Goal: Information Seeking & Learning: Find specific fact

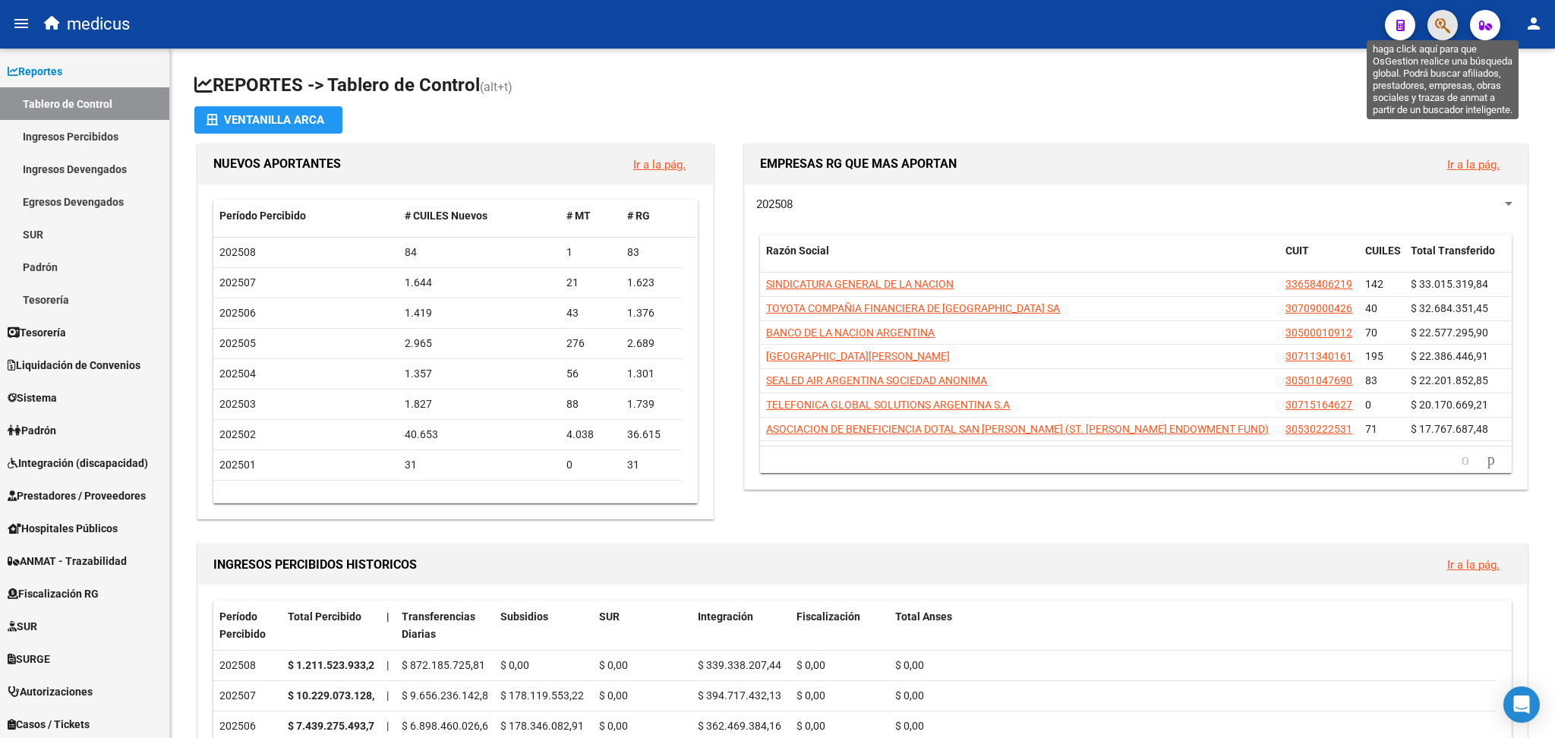
click at [1447, 24] on icon "button" at bounding box center [1442, 25] width 15 height 17
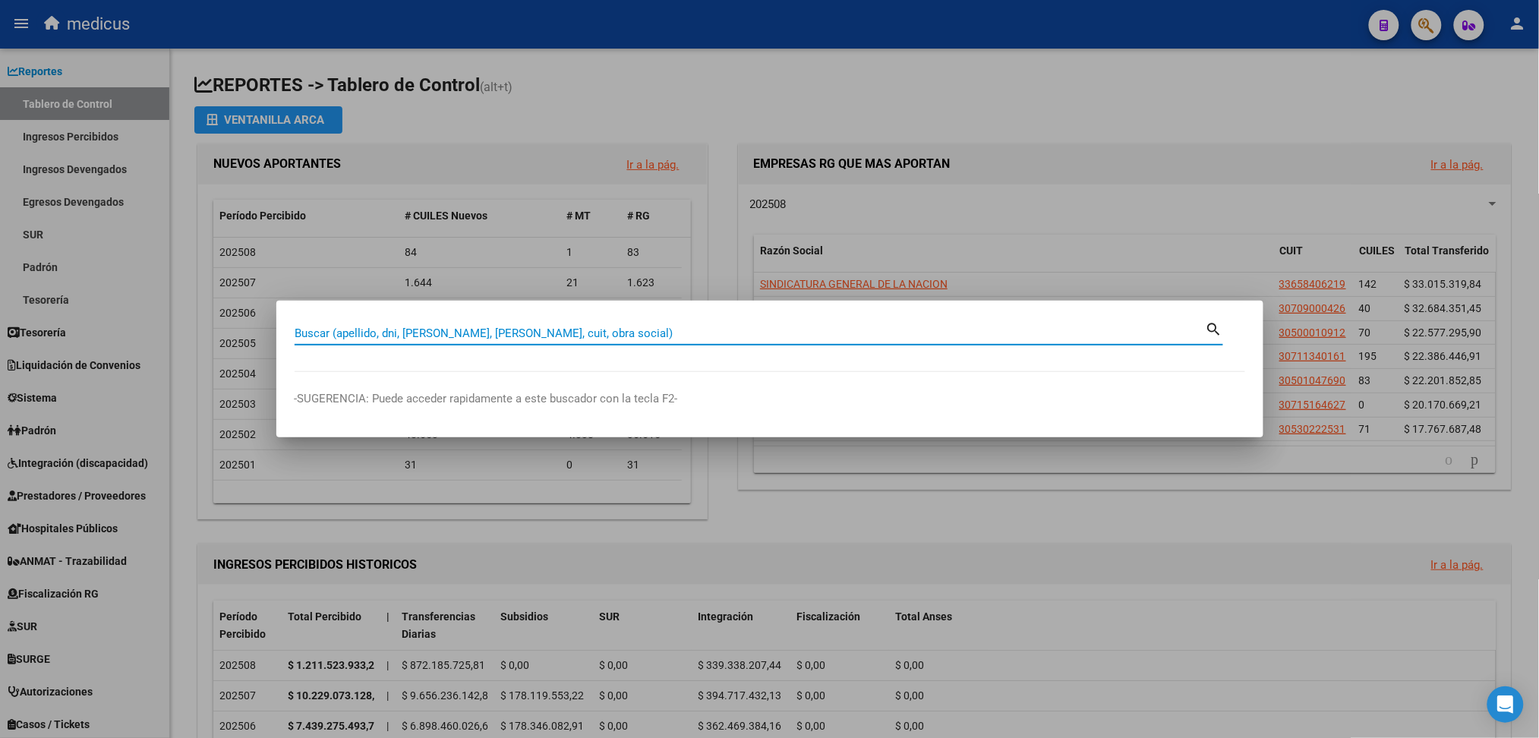
paste input "27-30431396-5"
type input "27304313965"
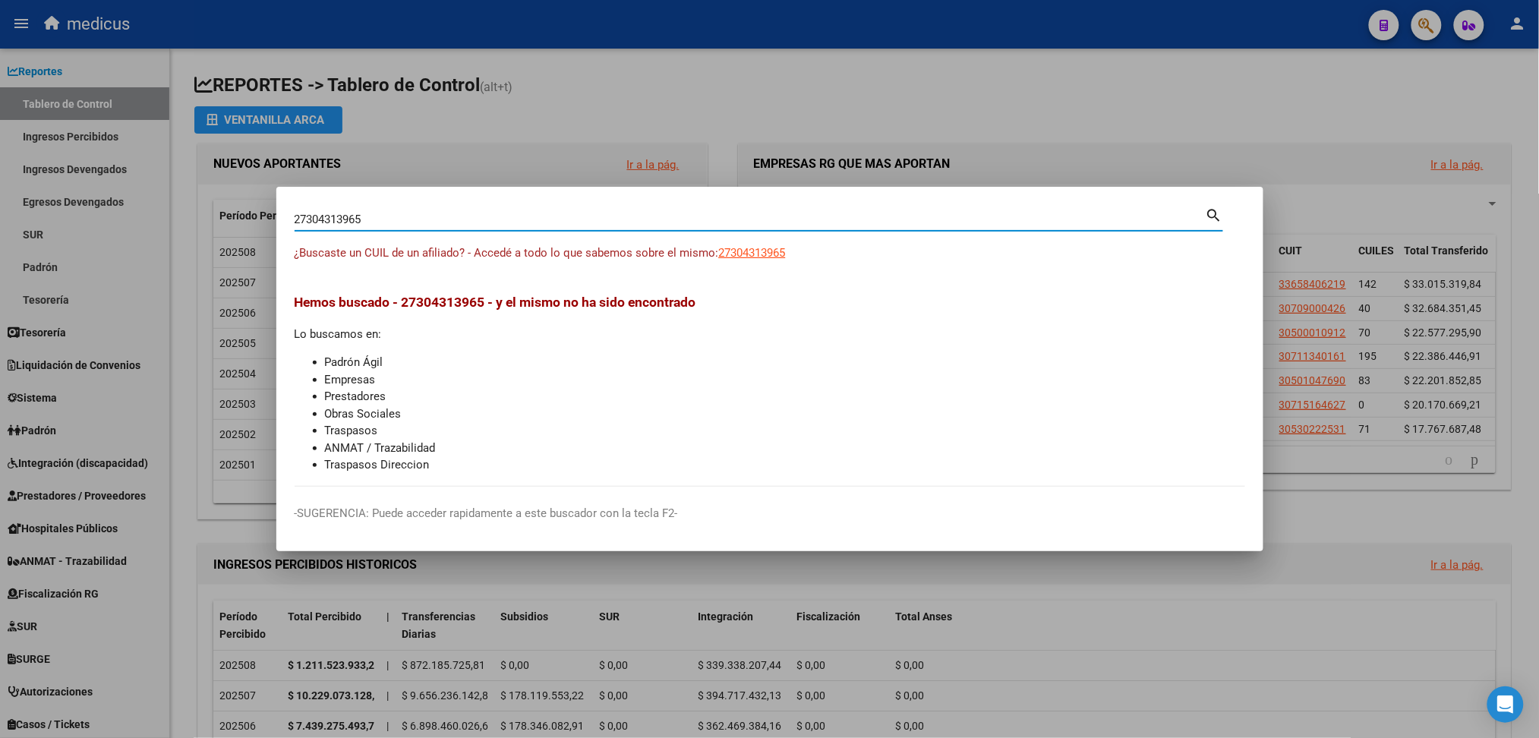
click at [762, 244] on div "27304313965 Buscar (apellido, dni, cuil, [PERSON_NAME], cuit, obra social) sear…" at bounding box center [759, 225] width 929 height 40
click at [761, 248] on span "27304313965" at bounding box center [752, 253] width 67 height 14
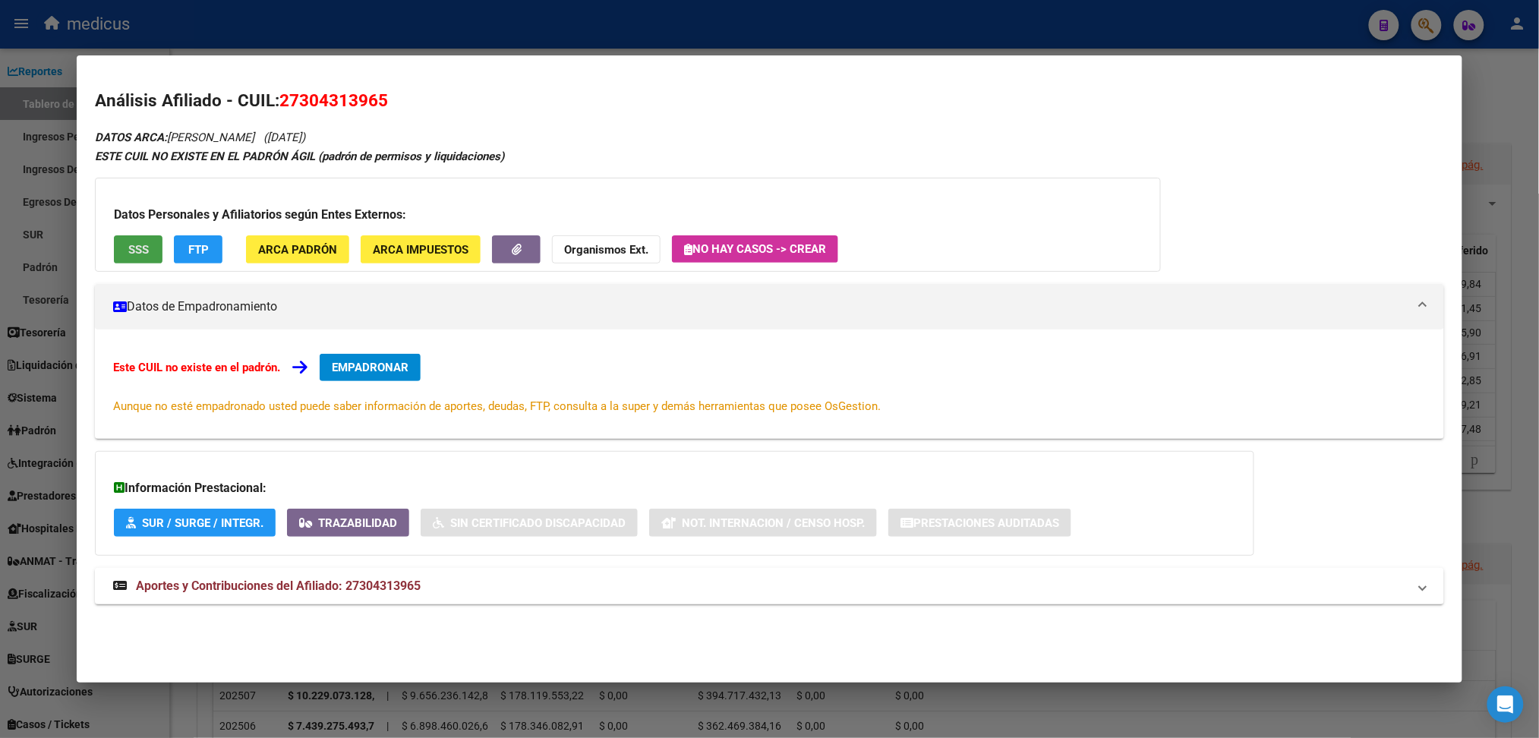
click at [128, 244] on span "SSS" at bounding box center [138, 250] width 20 height 14
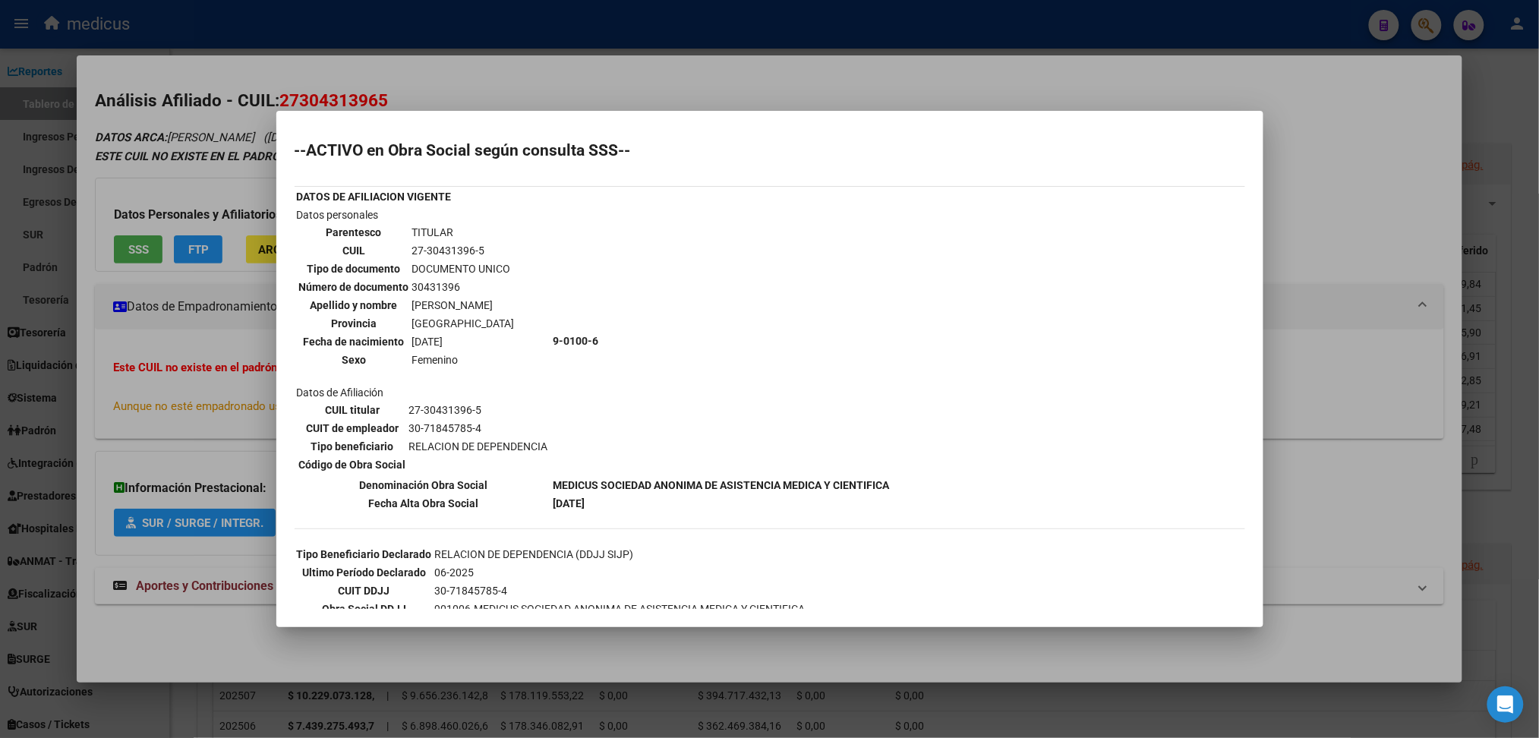
scroll to position [231, 0]
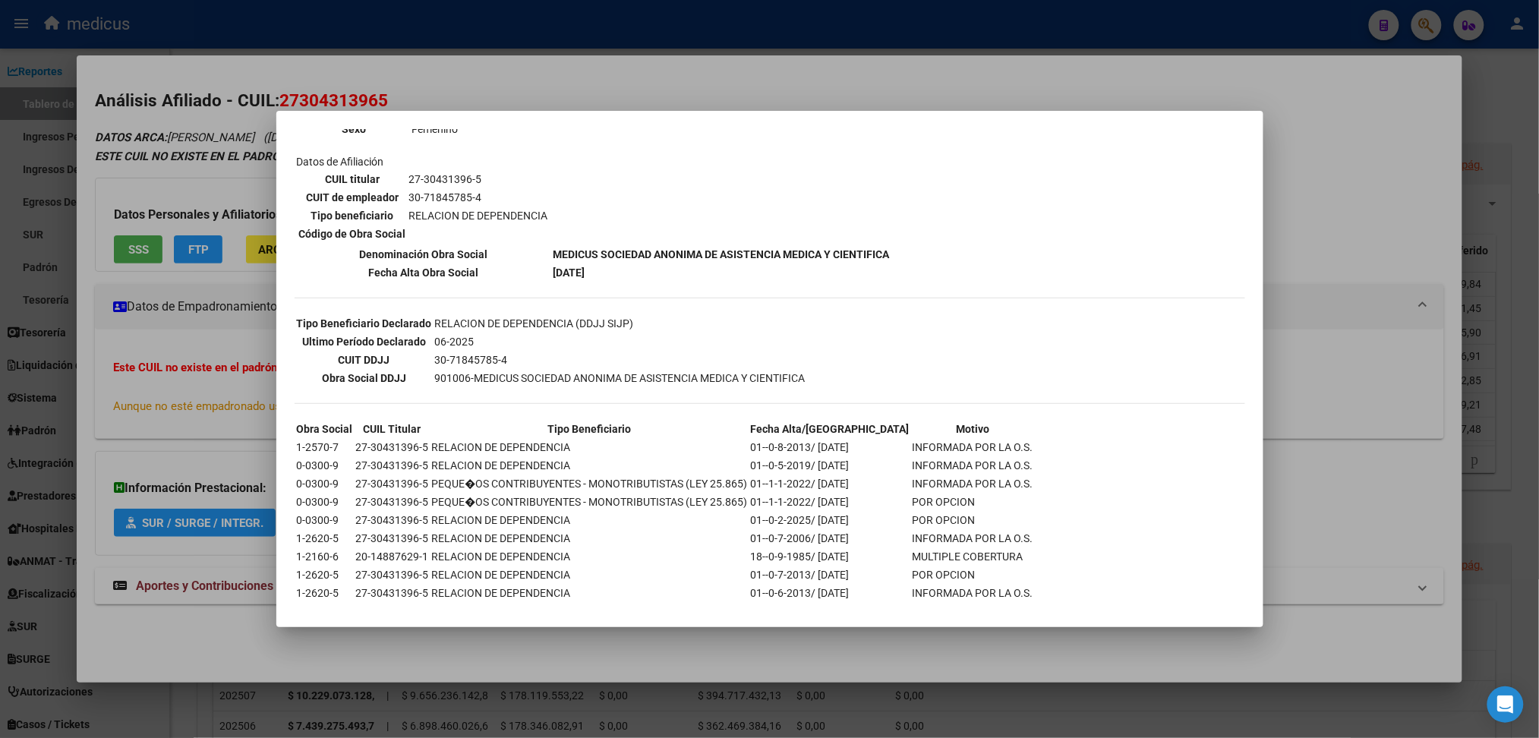
click at [140, 176] on div at bounding box center [769, 369] width 1539 height 738
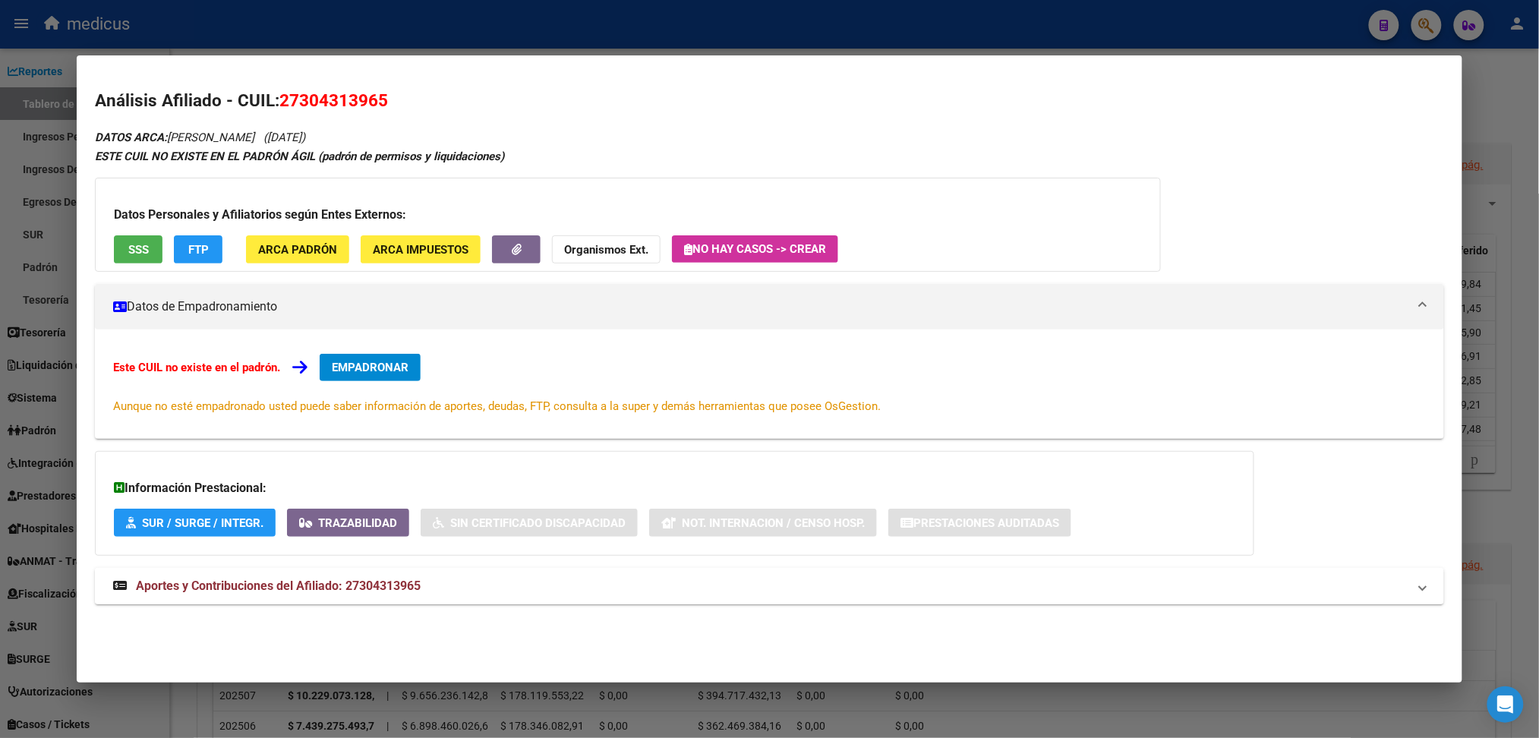
click at [328, 581] on span "Aportes y Contribuciones del Afiliado: 27304313965" at bounding box center [278, 586] width 285 height 14
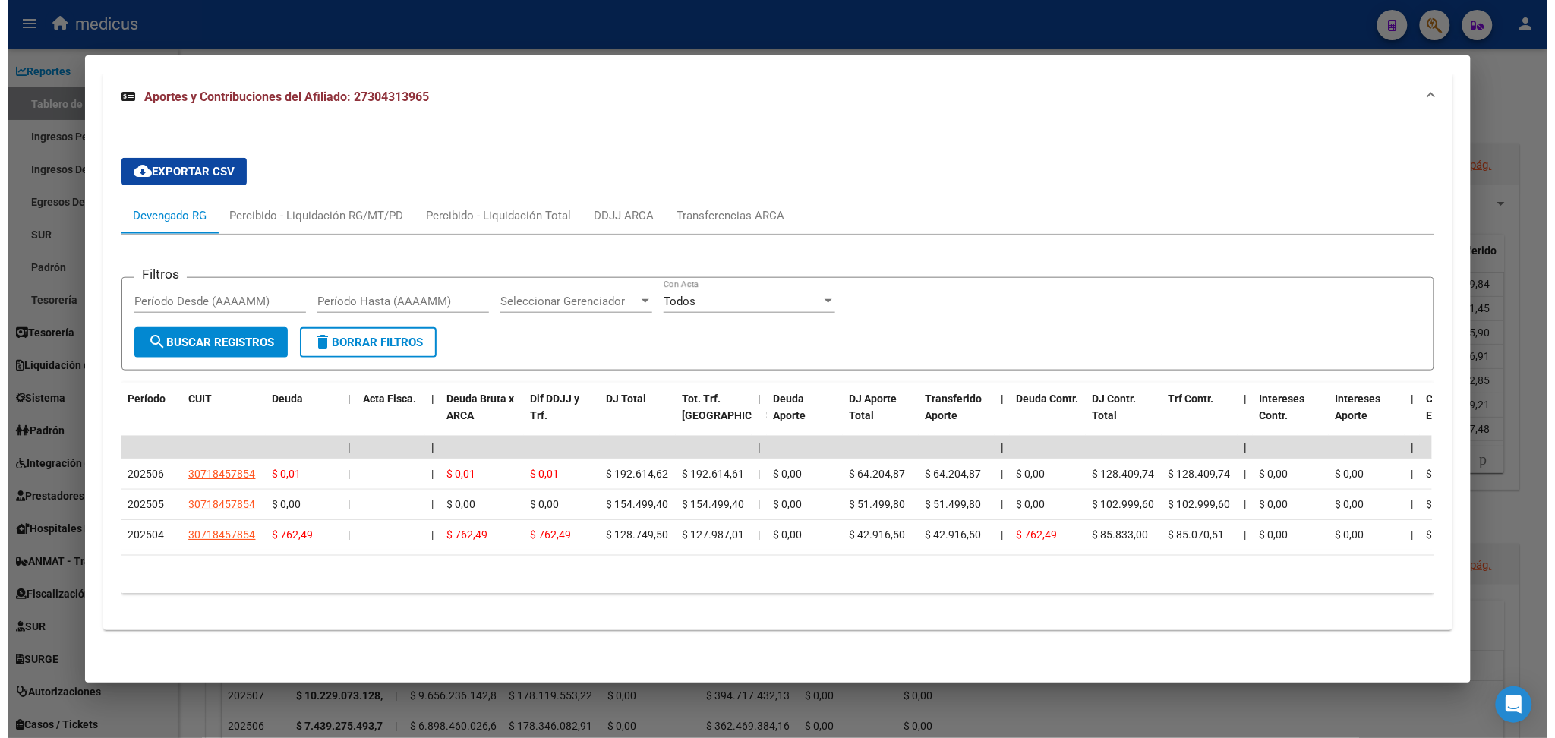
scroll to position [510, 0]
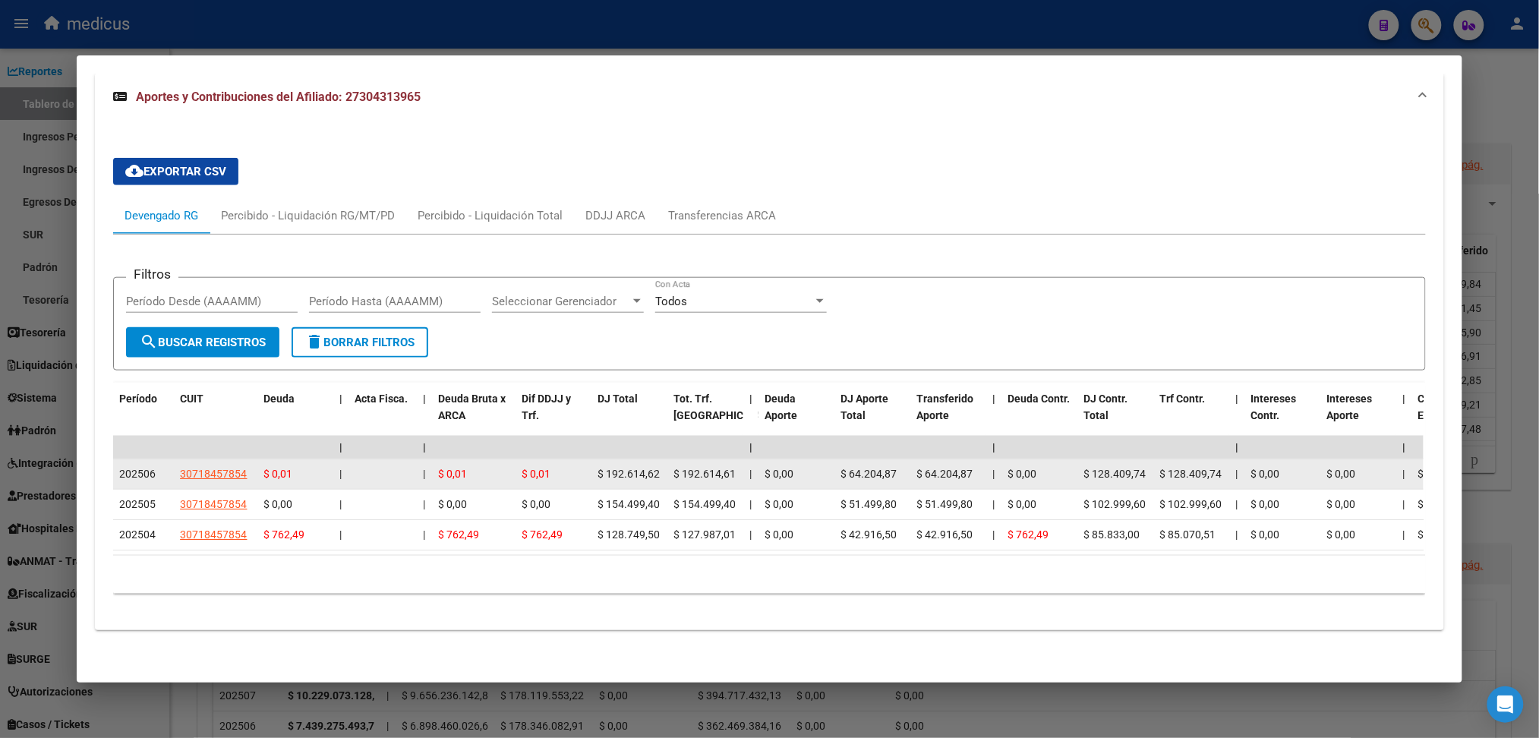
drag, startPoint x: 243, startPoint y: 456, endPoint x: 165, endPoint y: 459, distance: 78.3
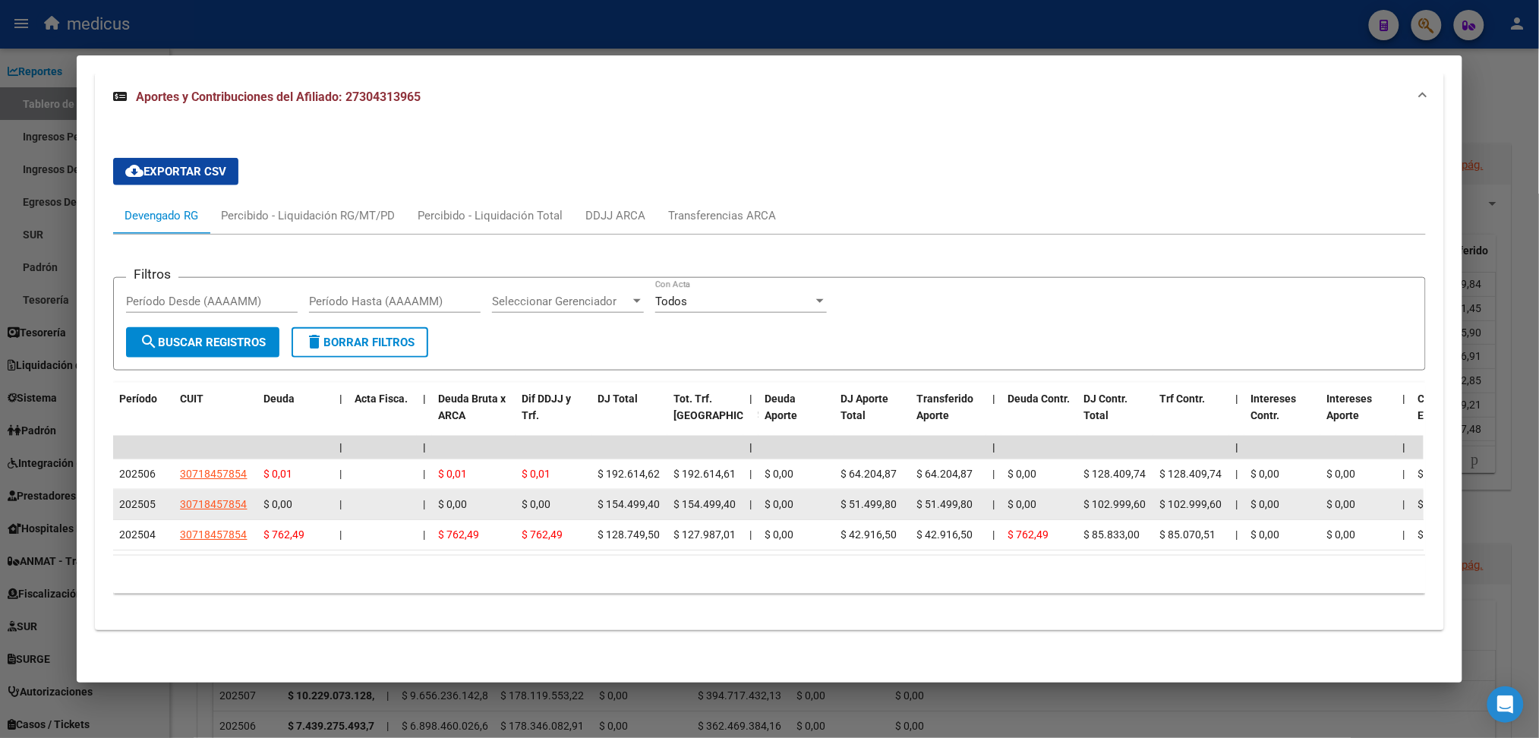
copy div "30718457854"
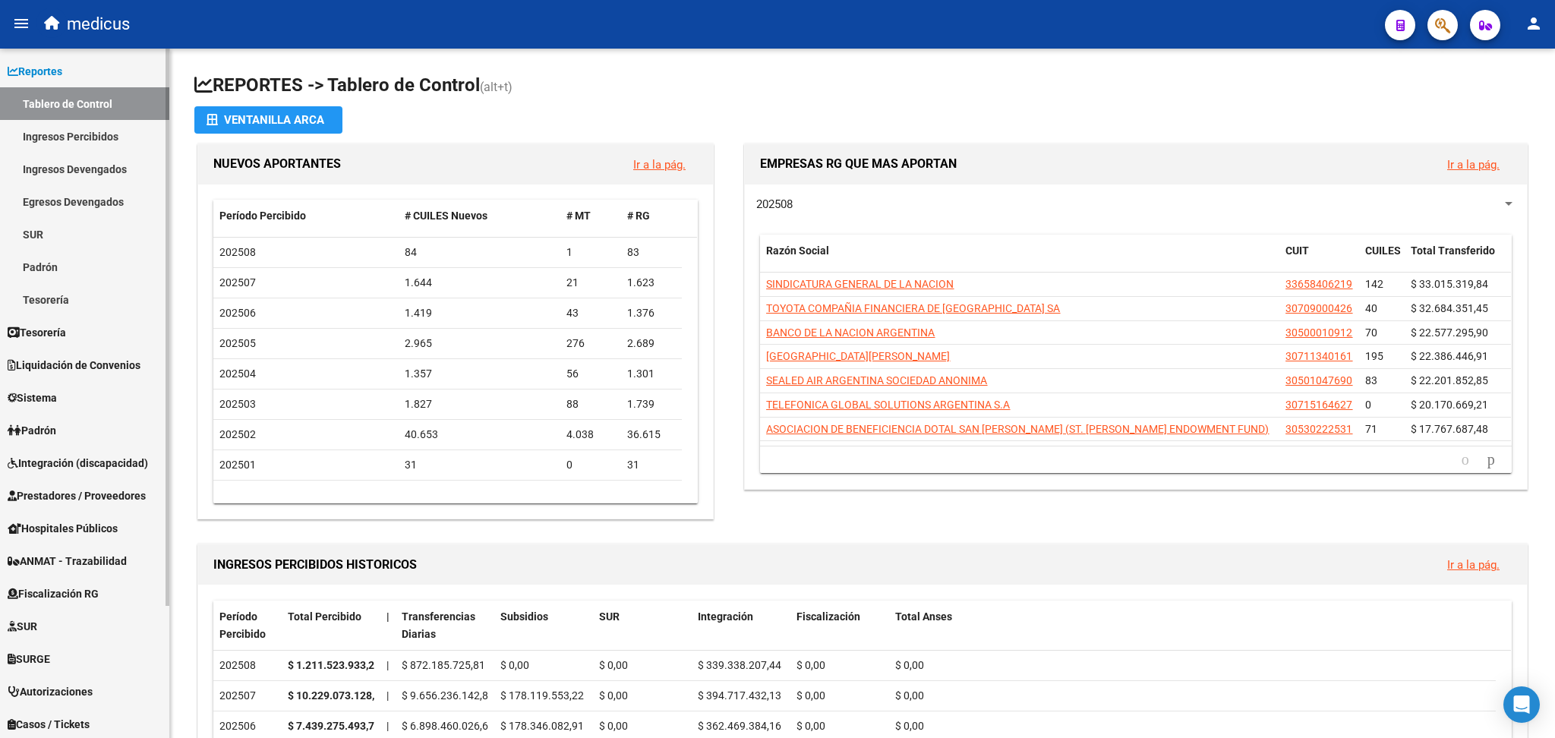
click at [56, 96] on link "Tablero de Control" at bounding box center [84, 103] width 169 height 33
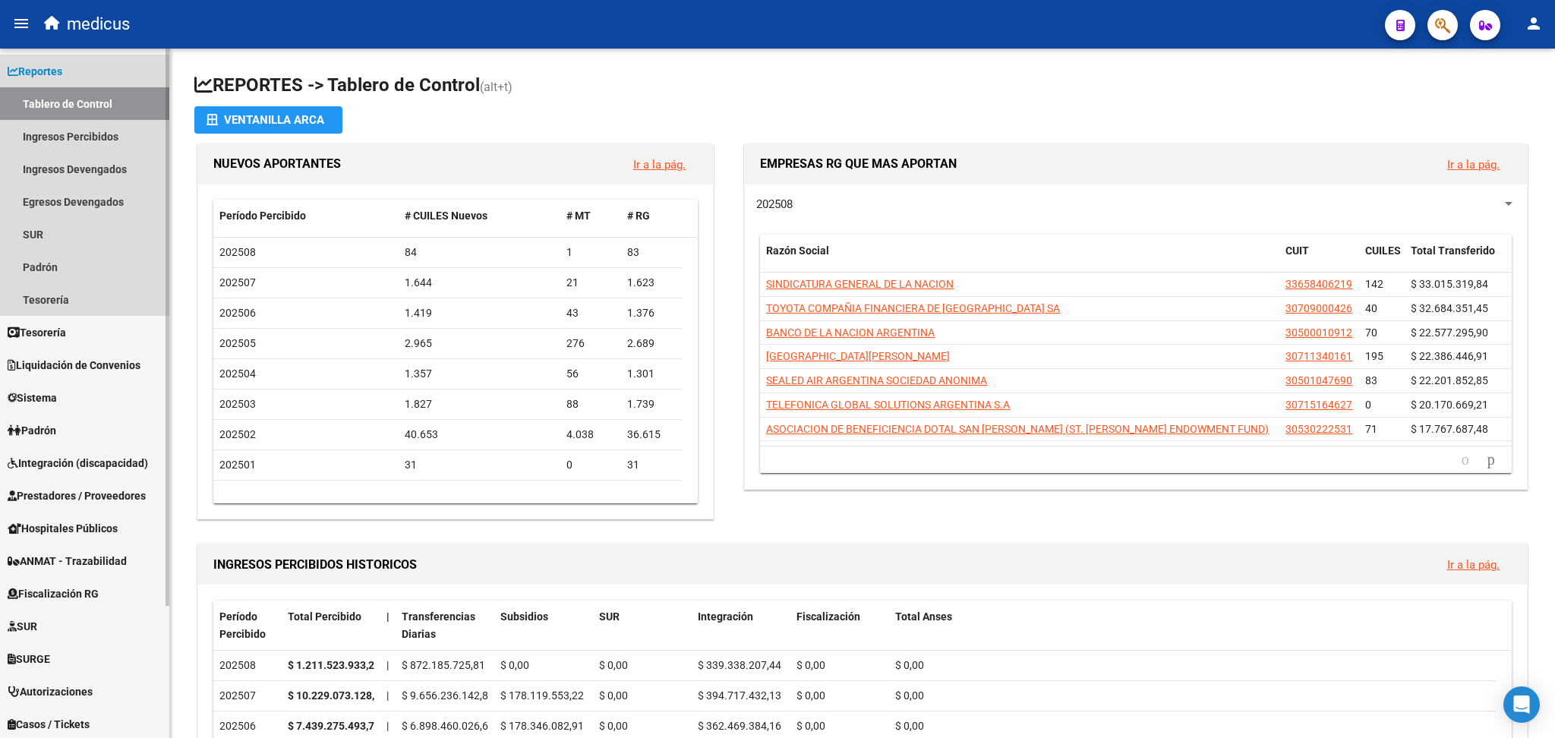
click at [92, 95] on link "Tablero de Control" at bounding box center [84, 103] width 169 height 33
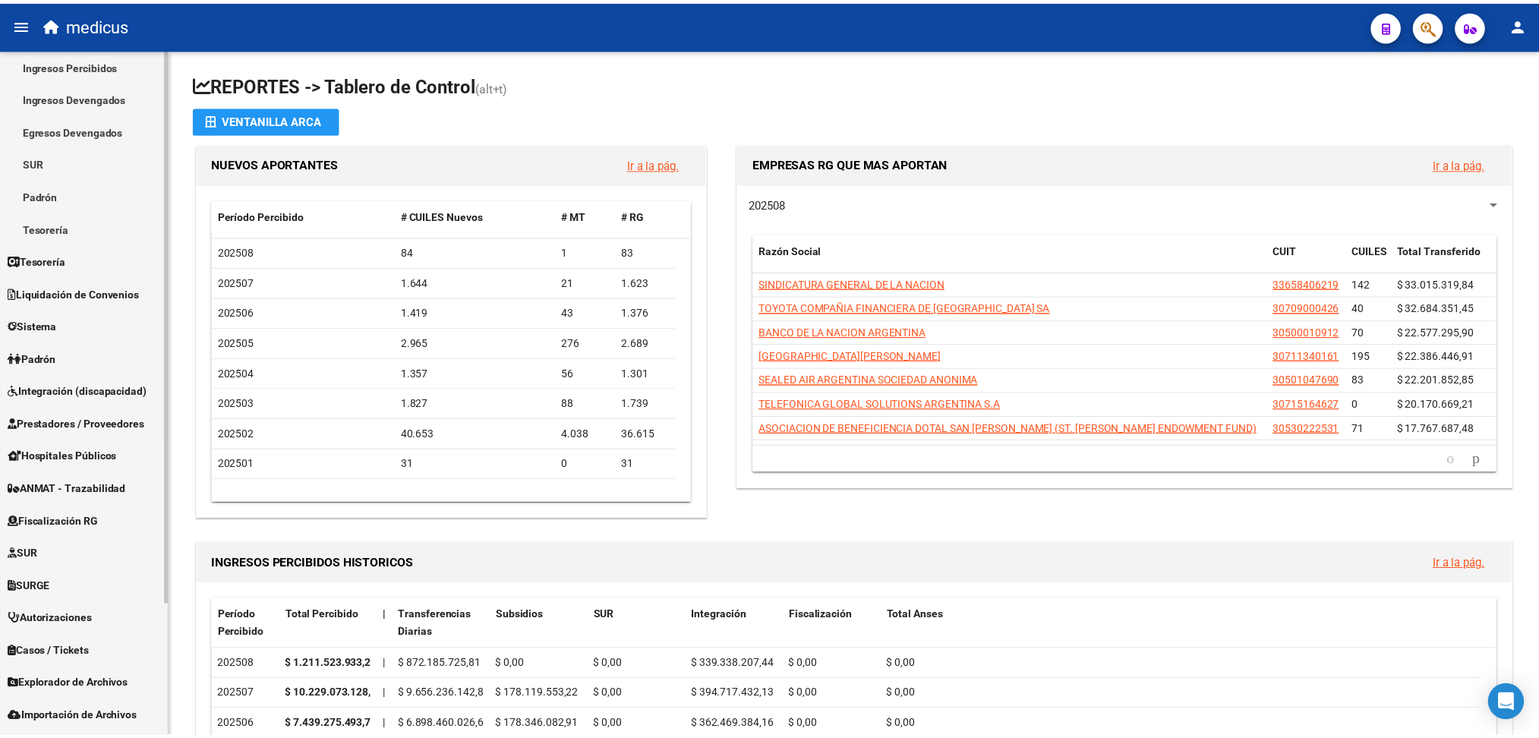
scroll to position [101, 0]
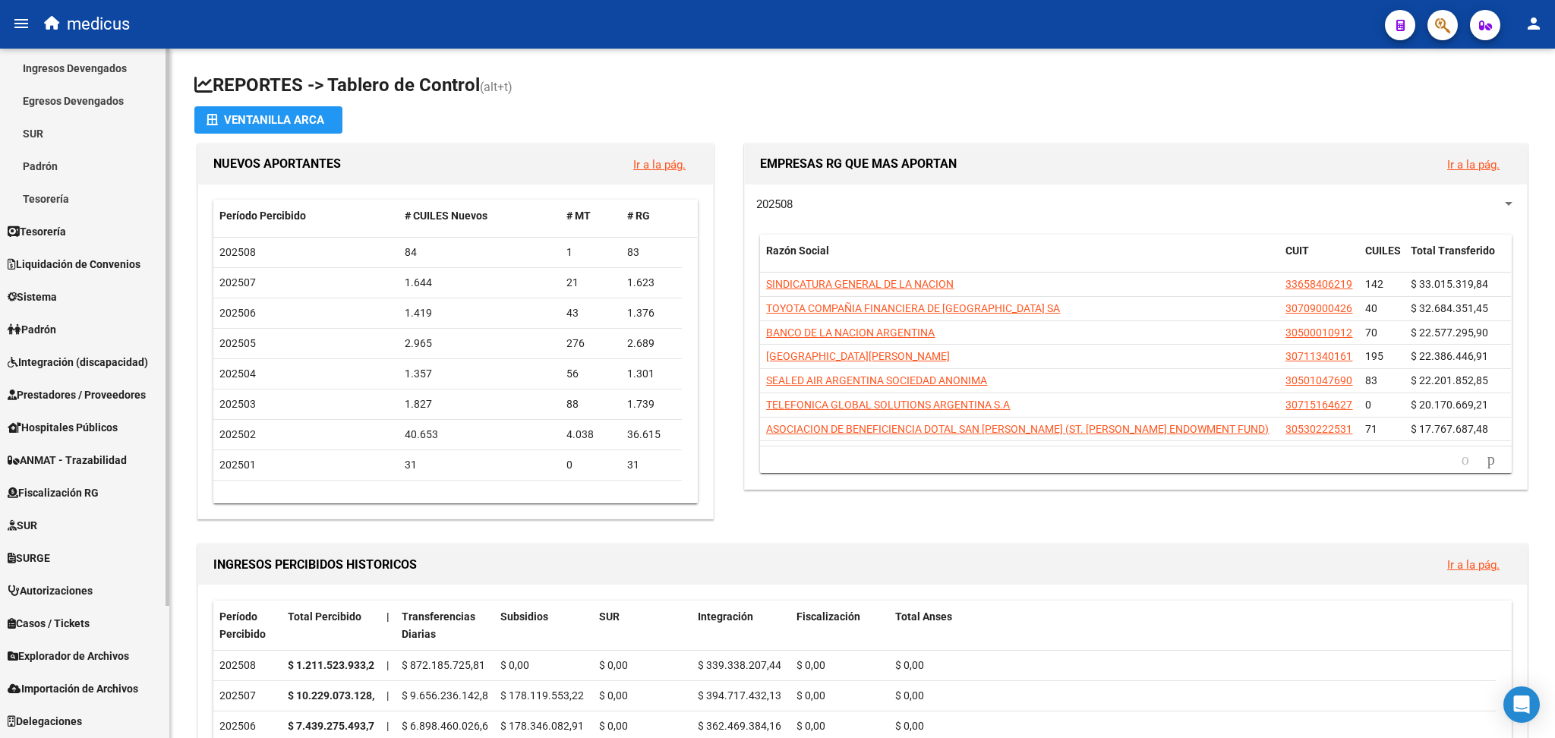
click at [98, 476] on link "Fiscalización RG" at bounding box center [84, 492] width 169 height 33
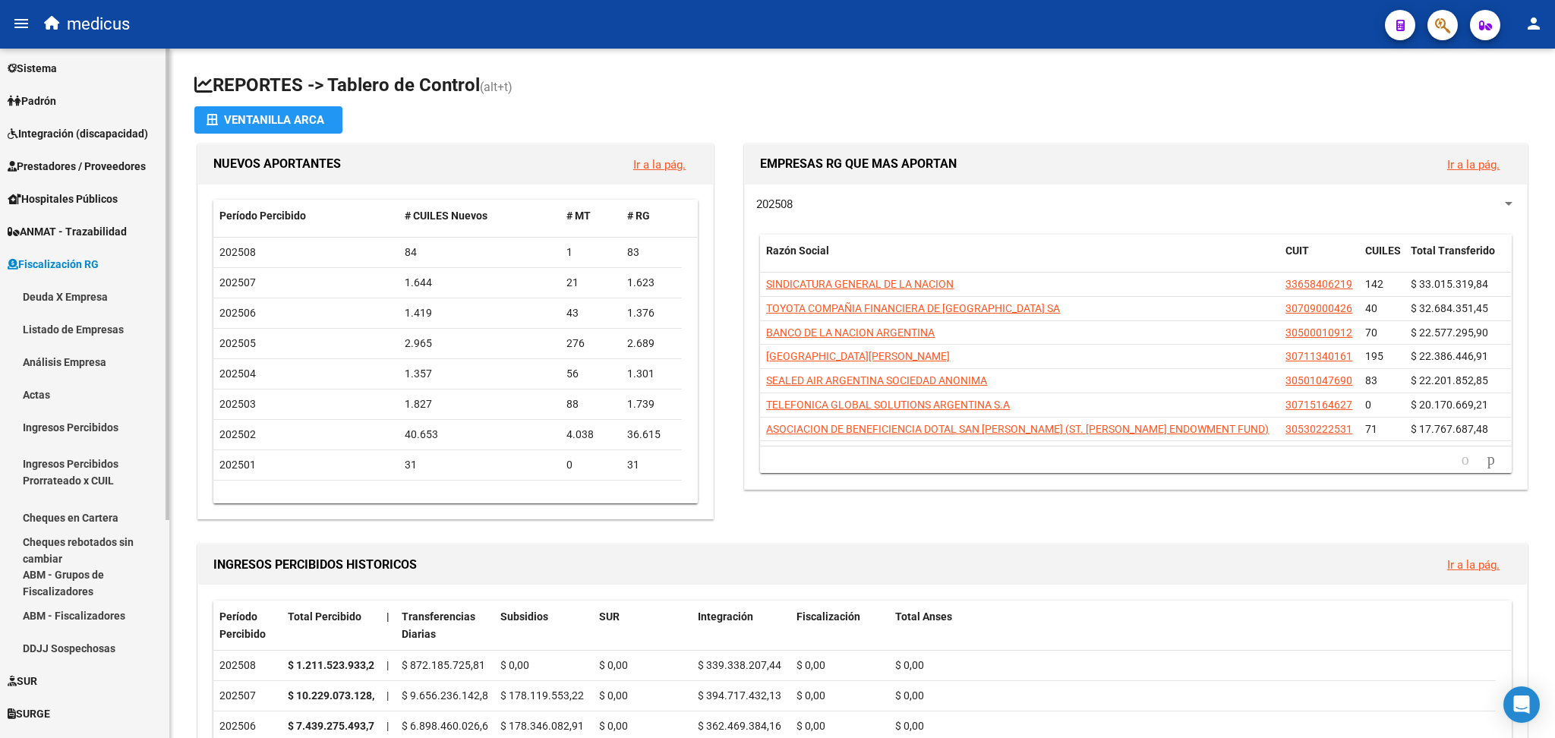
click at [105, 294] on link "Deuda X Empresa" at bounding box center [84, 296] width 169 height 33
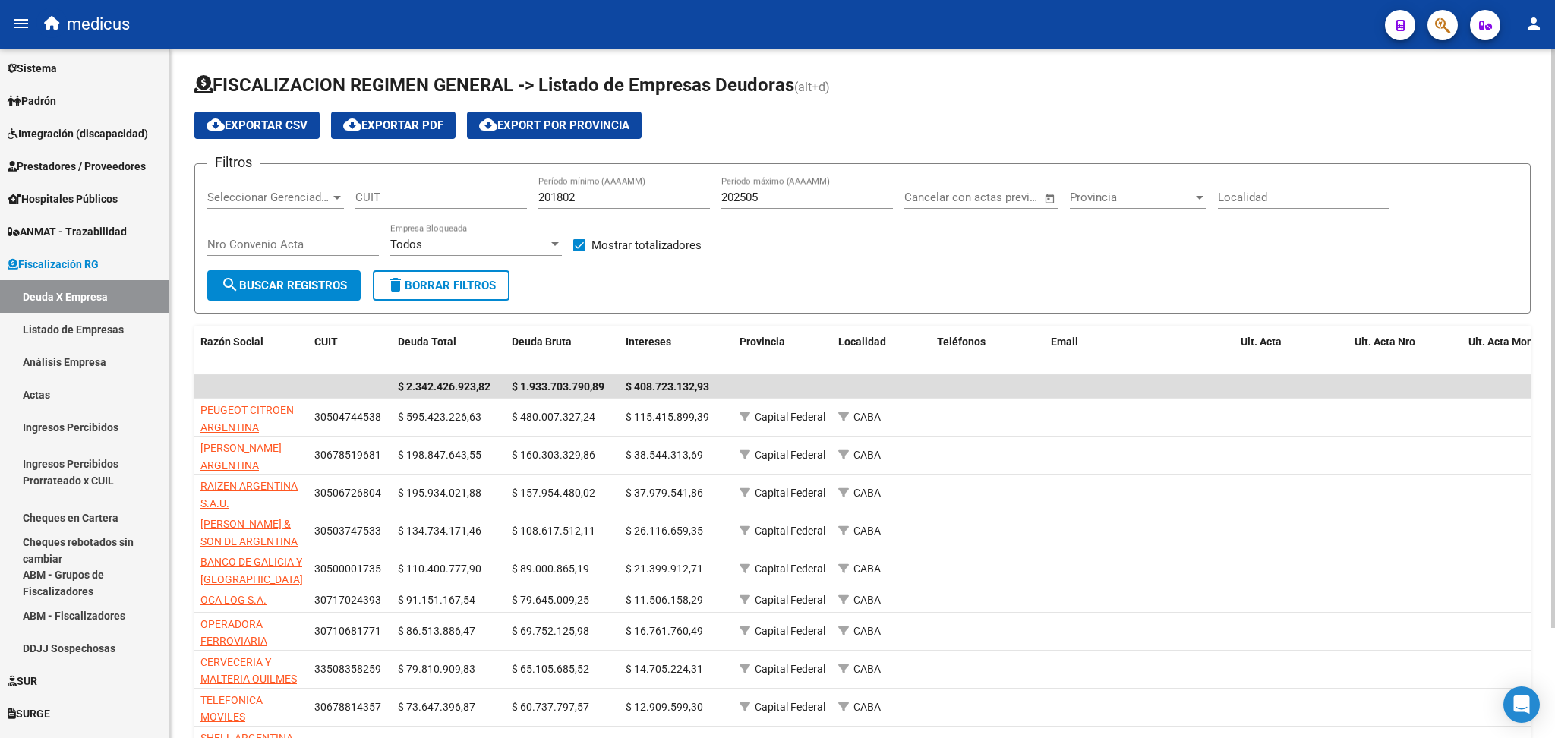
click at [396, 187] on div "CUIT" at bounding box center [441, 192] width 172 height 33
paste input "30-71845785-4"
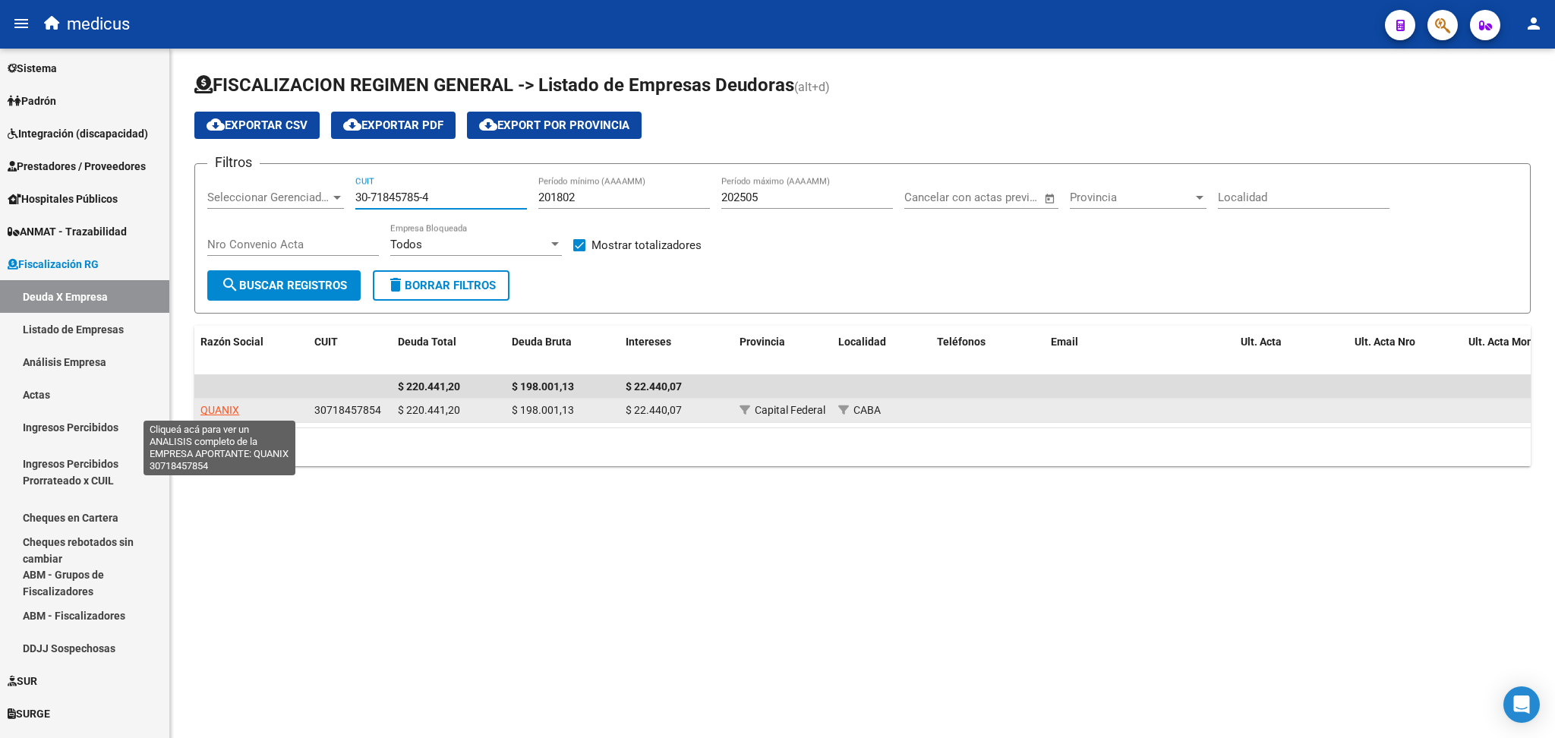
type input "30-71845785-4"
click at [219, 408] on span "QUANIX" at bounding box center [219, 410] width 39 height 12
type textarea "30718457854"
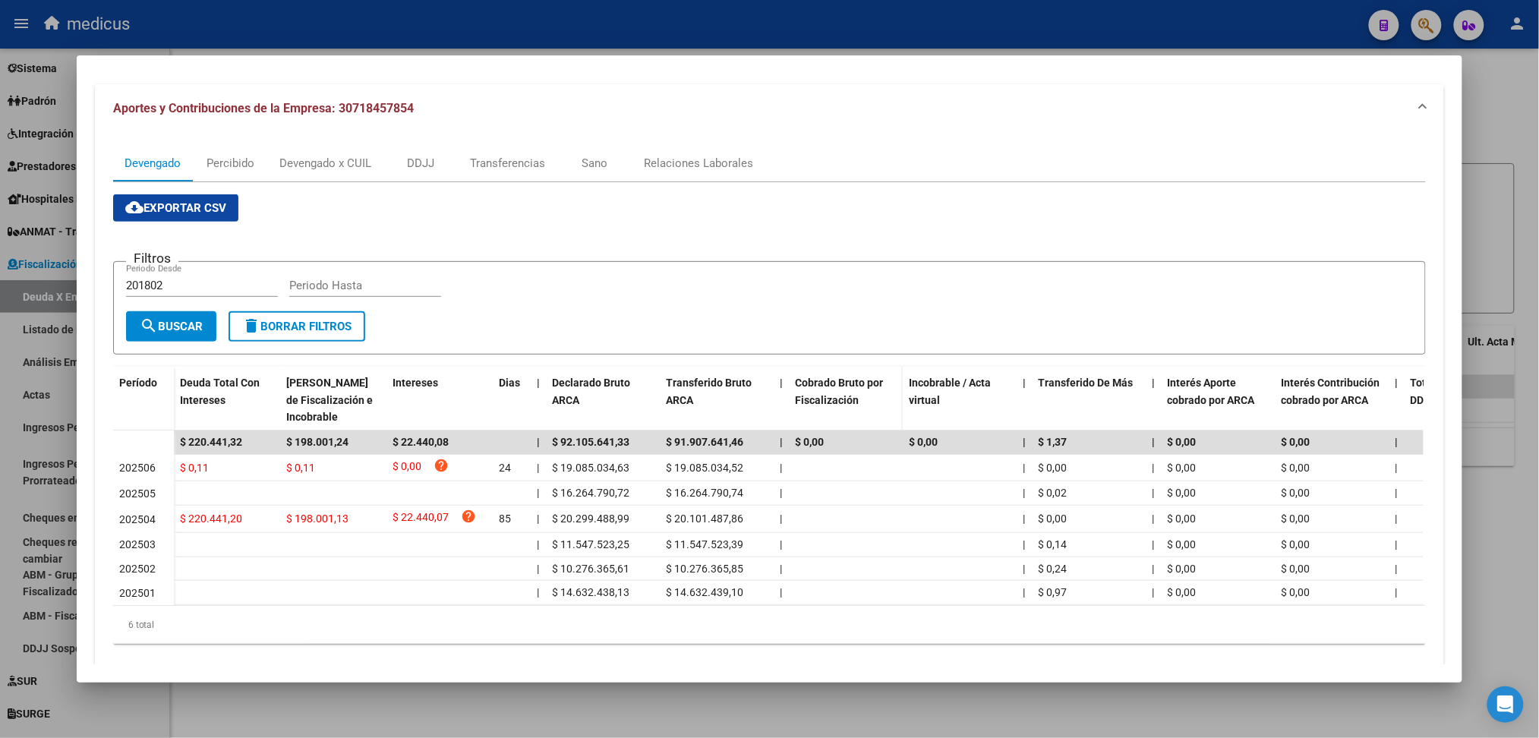
scroll to position [175, 0]
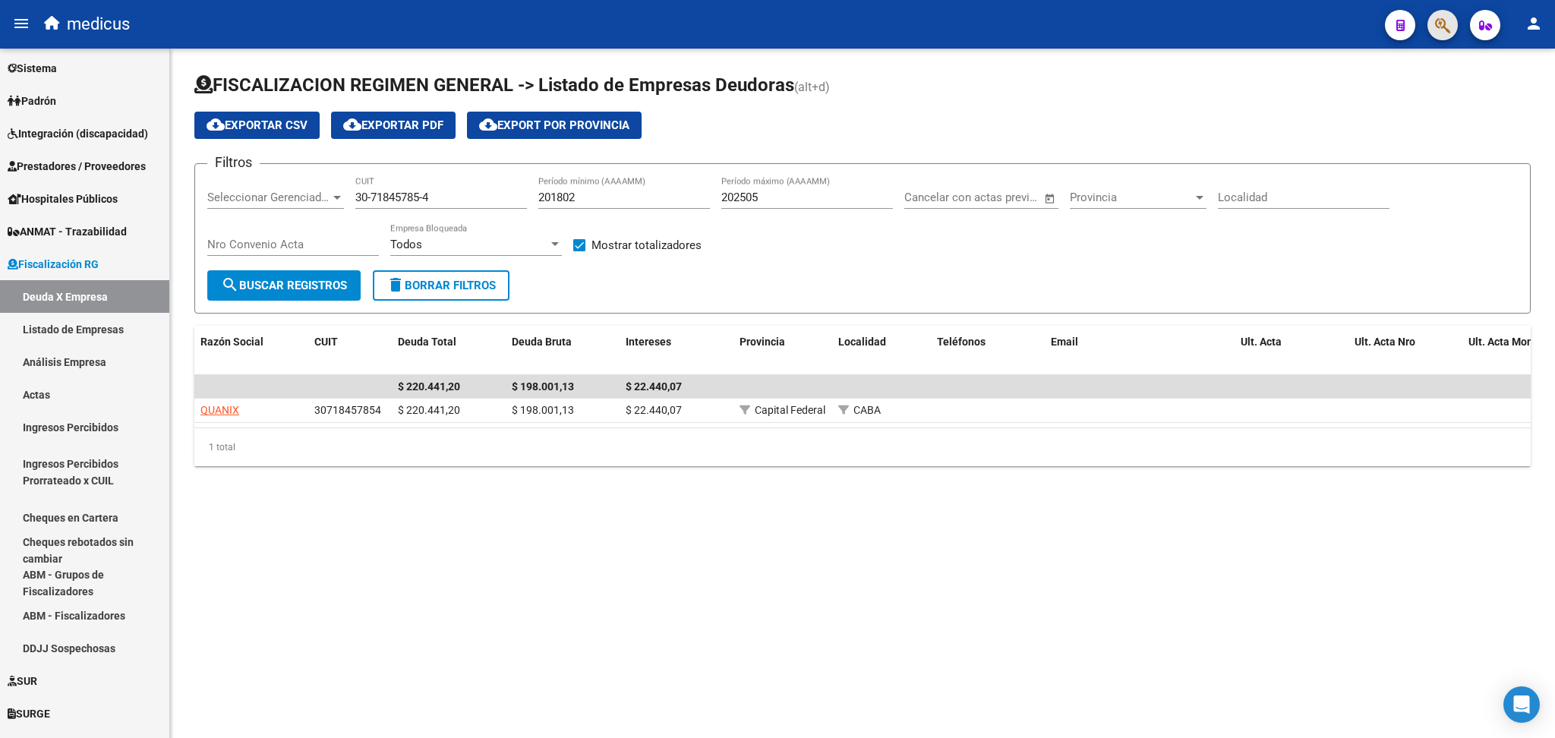
click at [1458, 28] on button "button" at bounding box center [1442, 25] width 30 height 30
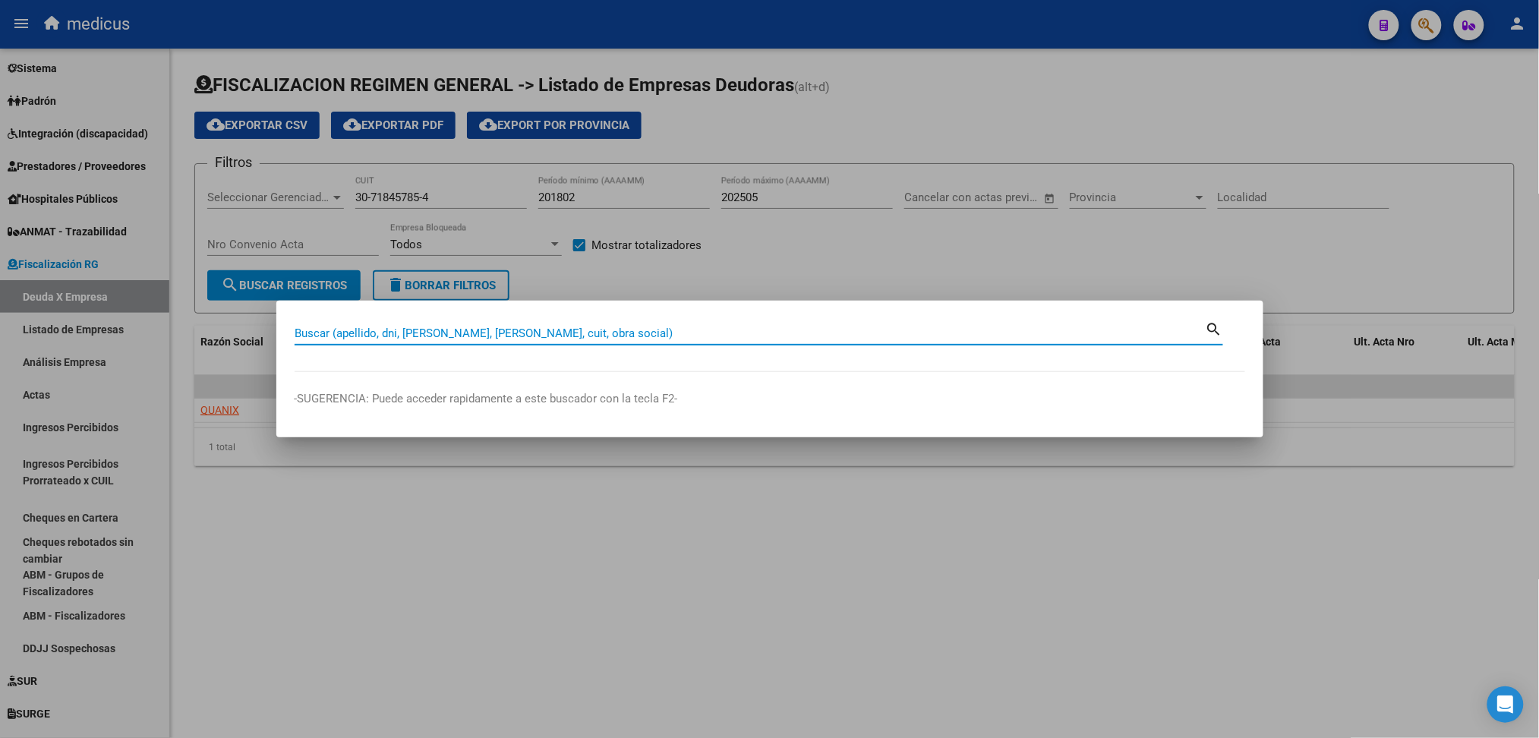
paste input "27-30431396-5"
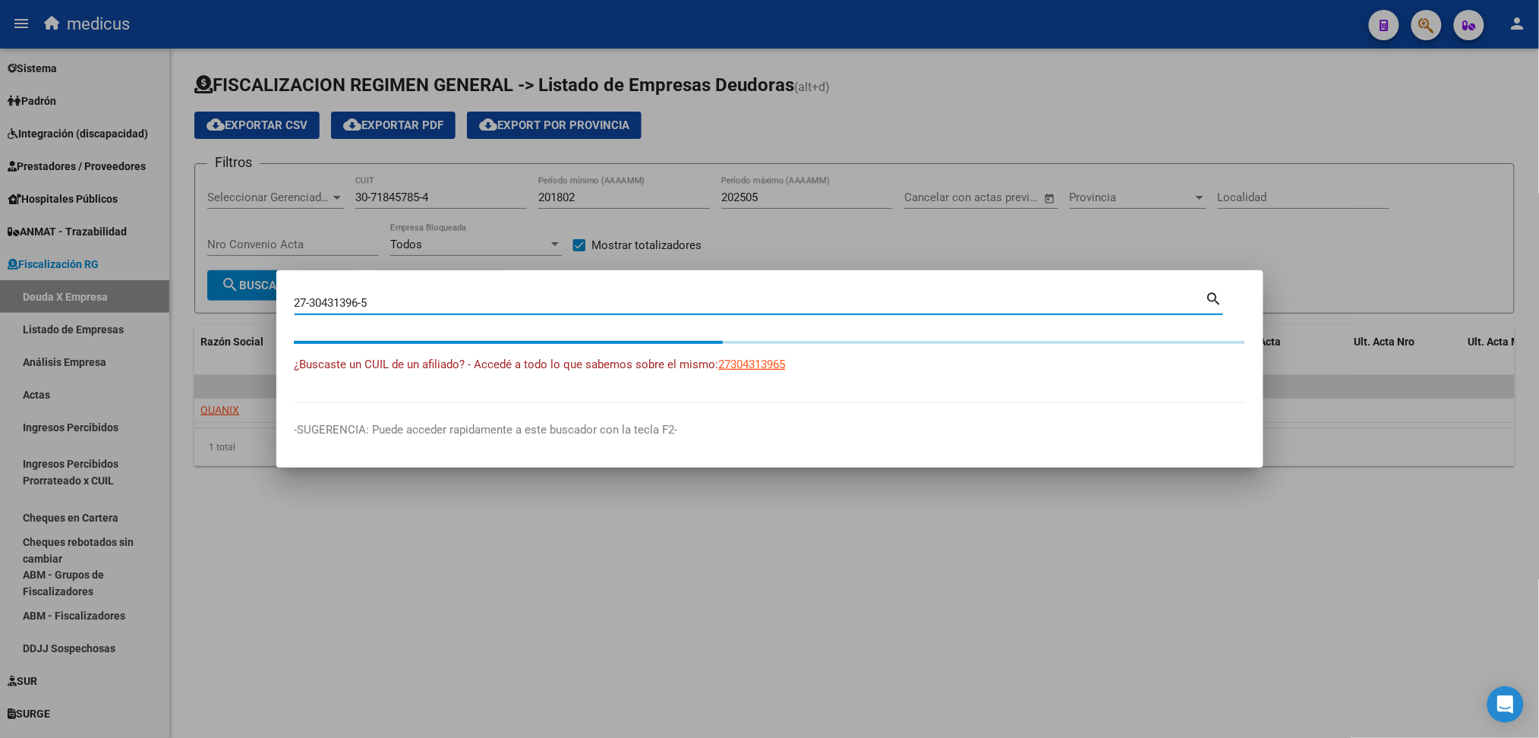
type input "27304313965"
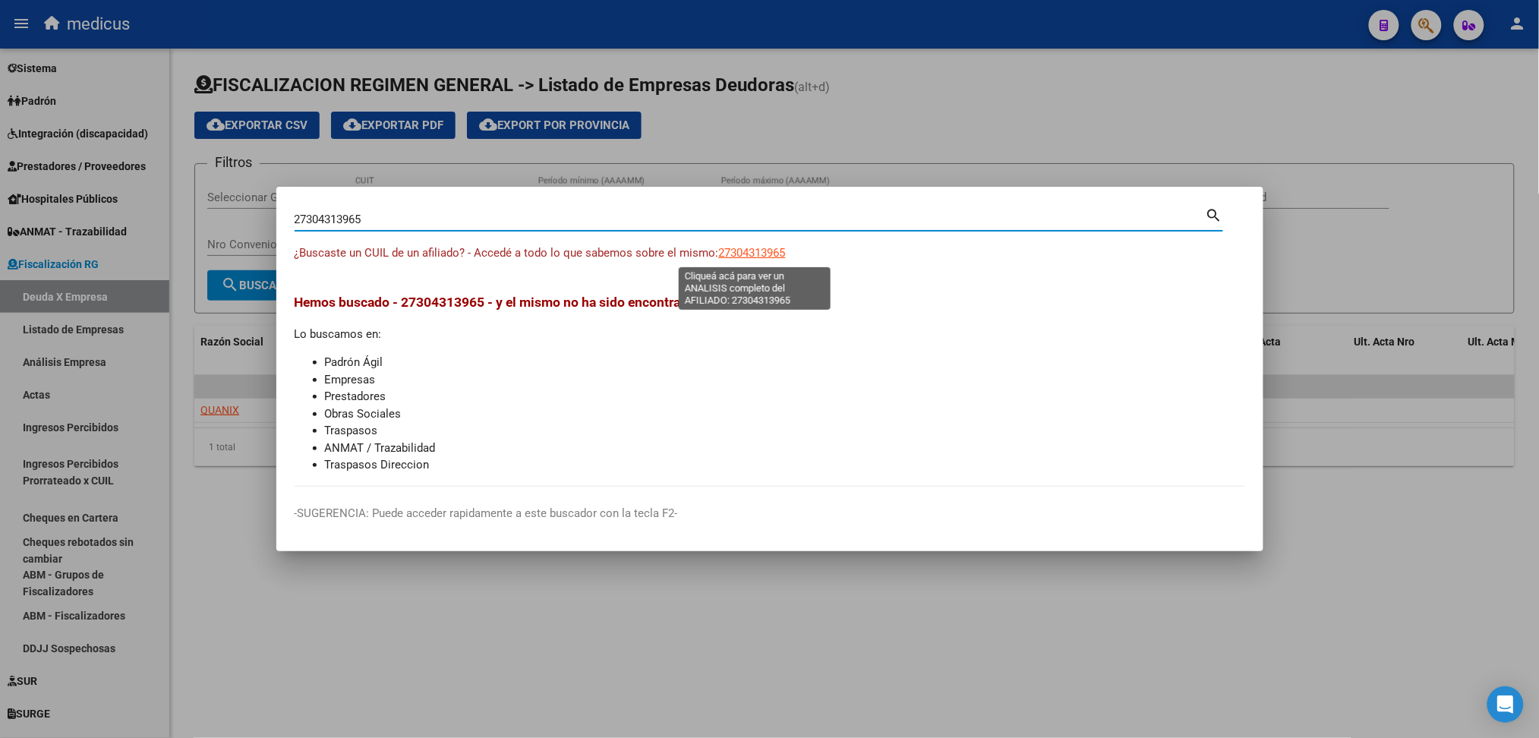
click at [765, 250] on span "27304313965" at bounding box center [752, 253] width 67 height 14
type textarea "27304313965"
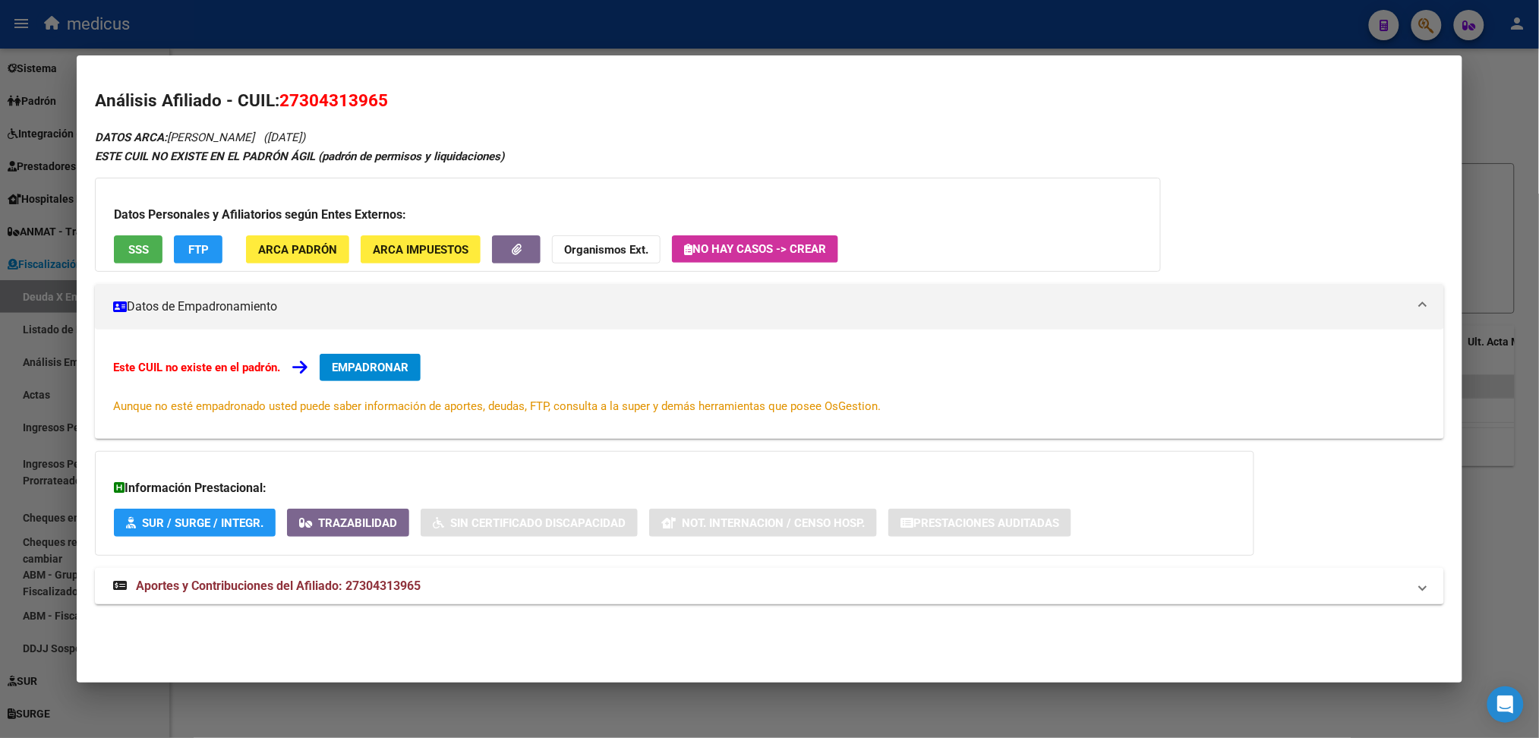
drag, startPoint x: 166, startPoint y: 135, endPoint x: 417, endPoint y: 135, distance: 251.3
click at [434, 135] on div "DATOS ARCA: [PERSON_NAME] ([DATE]) ESTE CUIL NO EXISTE EN EL PADRÓN ÁGIL (padró…" at bounding box center [769, 375] width 1348 height 494
copy icon "[PERSON_NAME] ([DATE])"
click at [116, 244] on button "SSS" at bounding box center [138, 249] width 49 height 28
click at [323, 84] on mat-dialog-content "Análisis Afiliado - CUIL: 27304313965 DATOS ARCA: [PERSON_NAME] ([DATE]) ESTE C…" at bounding box center [769, 356] width 1385 height 565
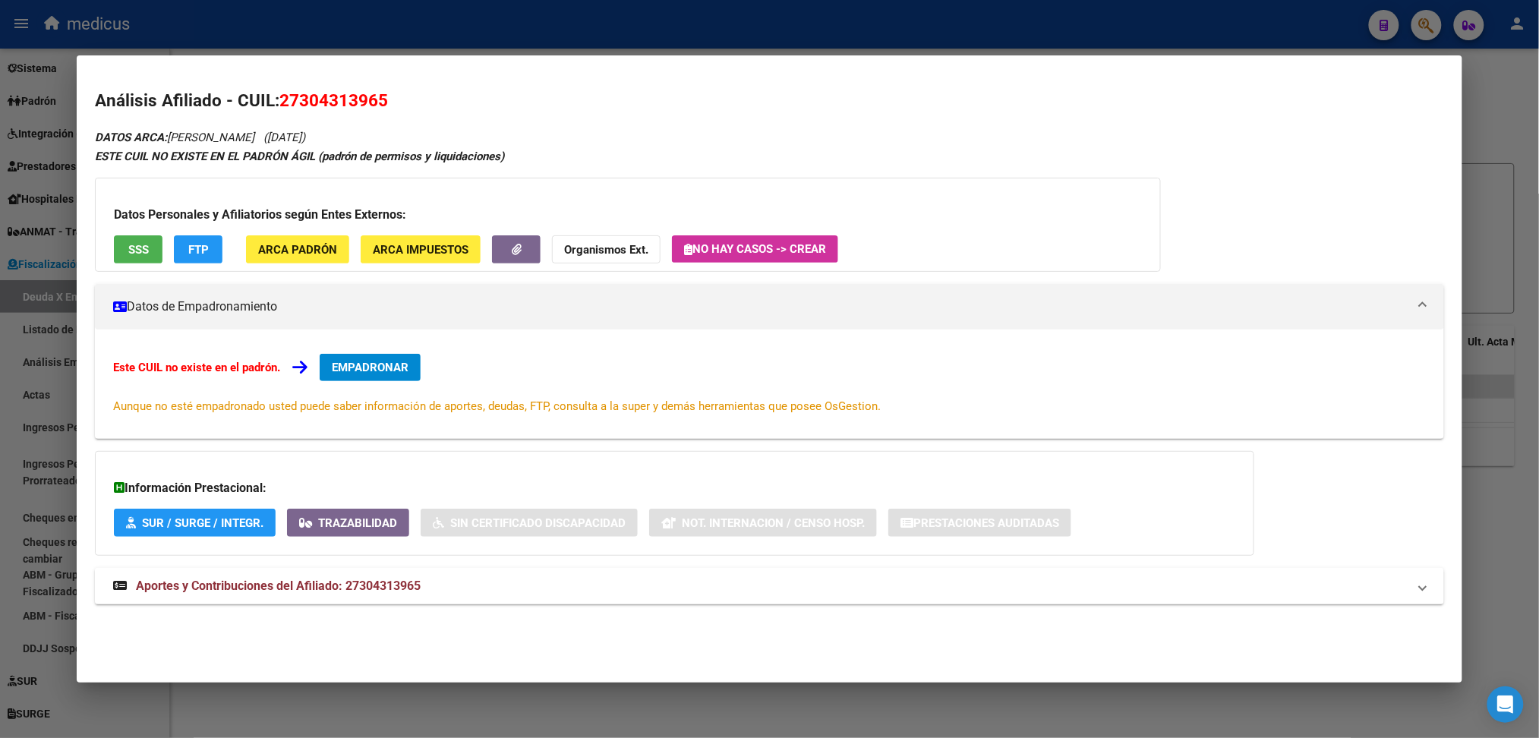
drag, startPoint x: 397, startPoint y: 96, endPoint x: 276, endPoint y: 95, distance: 121.5
click at [276, 95] on h2 "Análisis Afiliado - CUIL: 27304313965" at bounding box center [769, 101] width 1348 height 26
copy span "27304313965"
